Goal: Find specific page/section: Find specific page/section

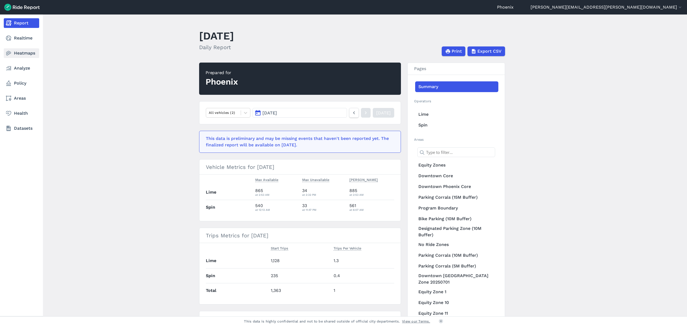
click at [13, 54] on link "Heatmaps" at bounding box center [21, 53] width 35 height 10
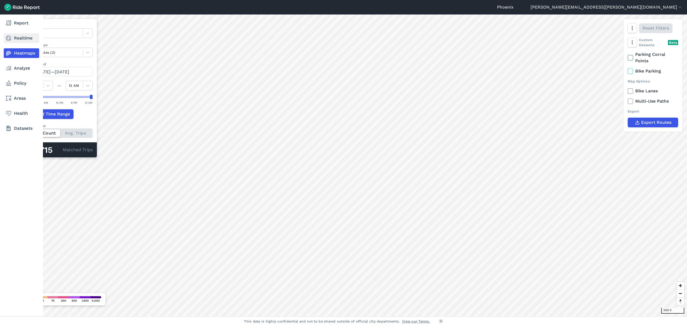
click at [10, 36] on use at bounding box center [8, 37] width 5 height 5
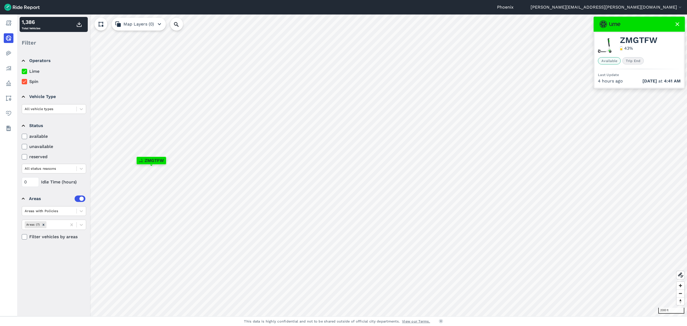
click at [675, 23] on use at bounding box center [677, 24] width 4 height 4
